Goal: Find specific page/section: Find specific page/section

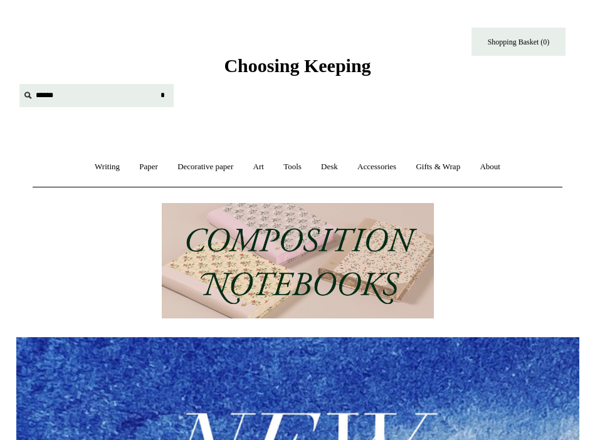
click at [36, 95] on input "text" at bounding box center [96, 95] width 154 height 23
type input "******"
click at [162, 95] on input "*" at bounding box center [162, 95] width 13 height 22
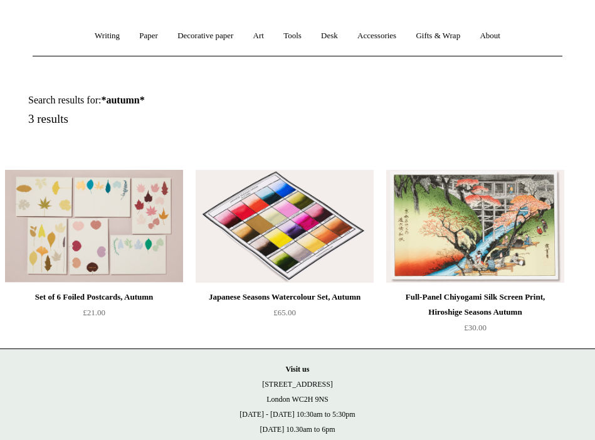
scroll to position [38, 0]
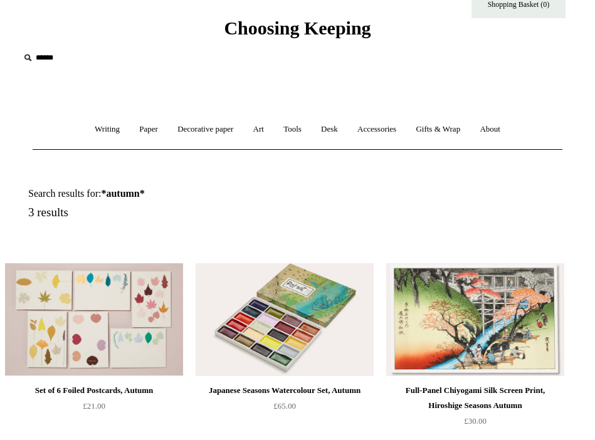
click at [54, 56] on input "text" at bounding box center [96, 57] width 154 height 23
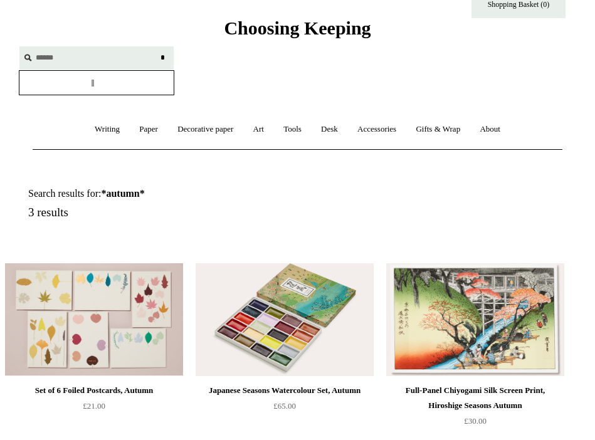
type input "******"
click at [162, 57] on input "*" at bounding box center [162, 57] width 13 height 22
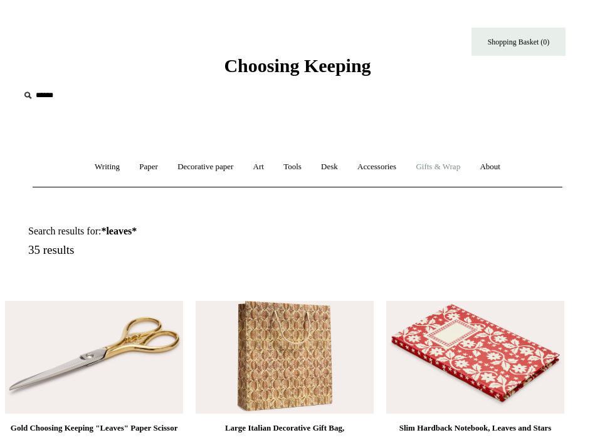
click at [452, 161] on link "Gifts & Wrap +" at bounding box center [438, 167] width 62 height 33
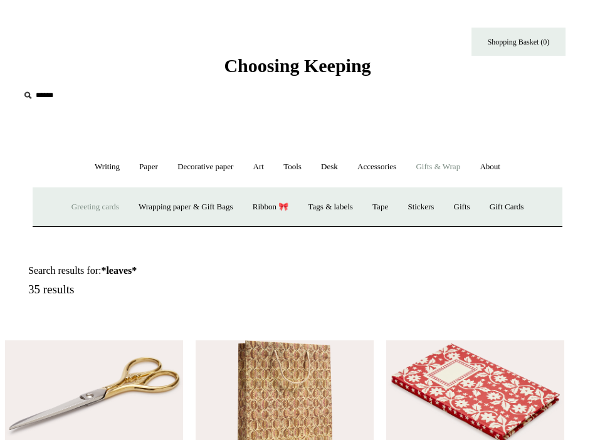
click at [70, 212] on link "Greeting cards +" at bounding box center [95, 207] width 65 height 33
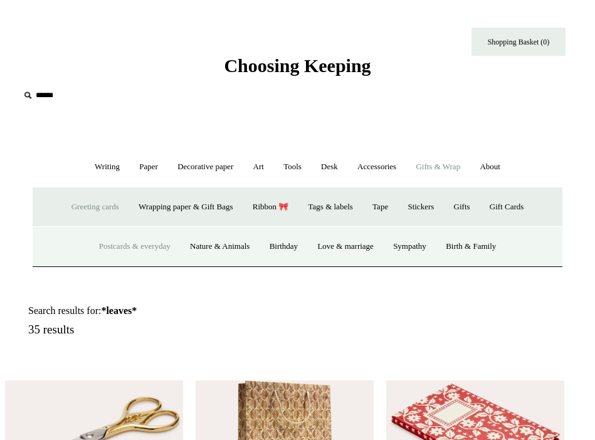
click at [150, 246] on link "Postcards & everyday" at bounding box center [134, 246] width 89 height 33
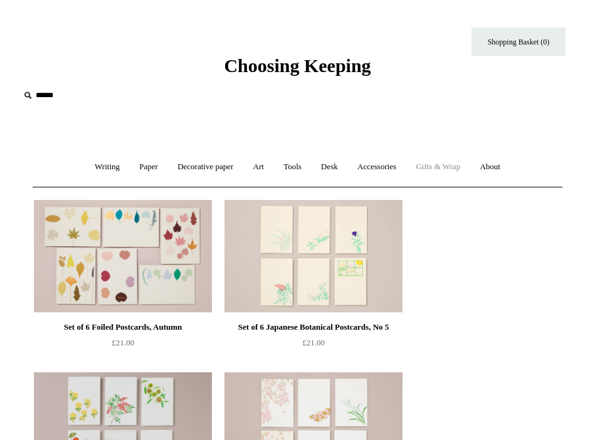
click at [457, 168] on link "Gifts & Wrap +" at bounding box center [438, 167] width 62 height 33
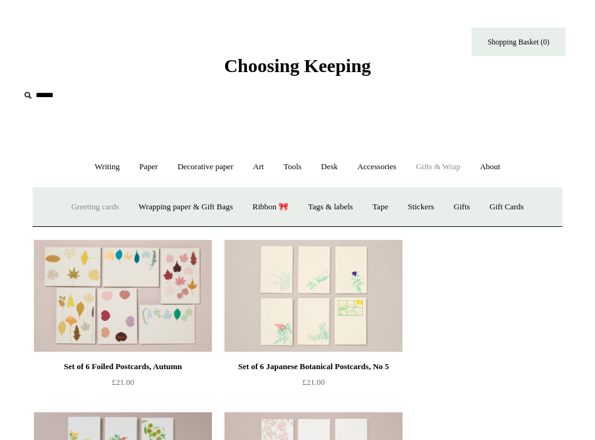
click at [88, 209] on link "Greeting cards +" at bounding box center [95, 207] width 65 height 33
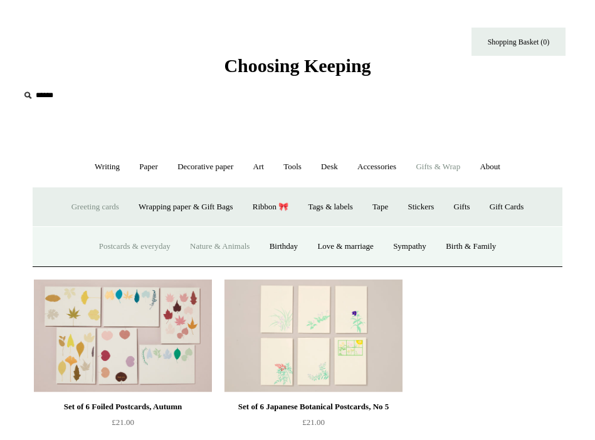
click at [206, 242] on link "Nature & Animals" at bounding box center [219, 246] width 77 height 33
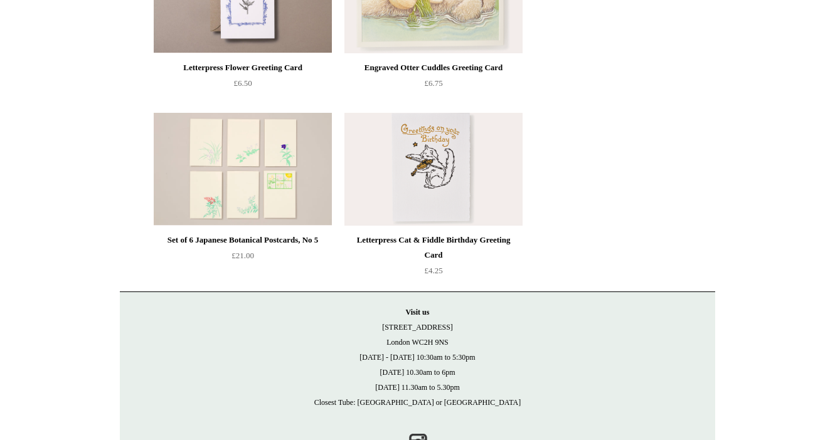
scroll to position [2167, 0]
